Goal: Task Accomplishment & Management: Complete application form

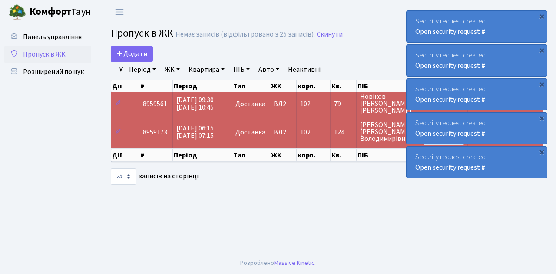
select select "25"
click at [148, 60] on link "Додати" at bounding box center [132, 54] width 42 height 16
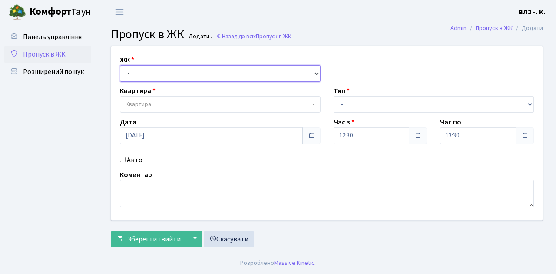
drag, startPoint x: 316, startPoint y: 71, endPoint x: 308, endPoint y: 68, distance: 8.6
click at [316, 71] on select "- [STREET_ADDRESS][PERSON_NAME]" at bounding box center [220, 73] width 201 height 16
select select "317"
click at [120, 65] on select "- [STREET_ADDRESS][PERSON_NAME]" at bounding box center [220, 73] width 201 height 16
select select
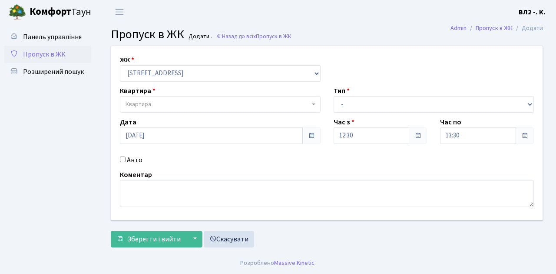
click at [311, 105] on span "Квартира" at bounding box center [220, 104] width 201 height 16
type input "163"
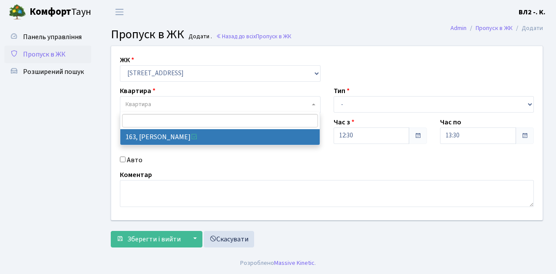
select select "38425"
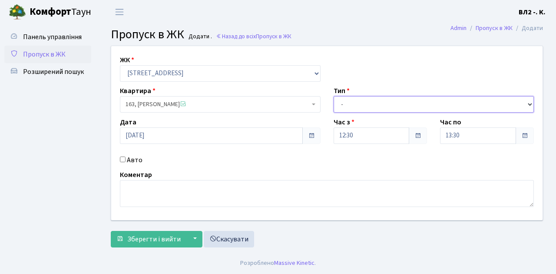
click at [531, 103] on select "- Доставка Таксі Гості Сервіс" at bounding box center [433, 104] width 201 height 16
select select "1"
click at [333, 96] on select "- Доставка Таксі Гості Сервіс" at bounding box center [433, 104] width 201 height 16
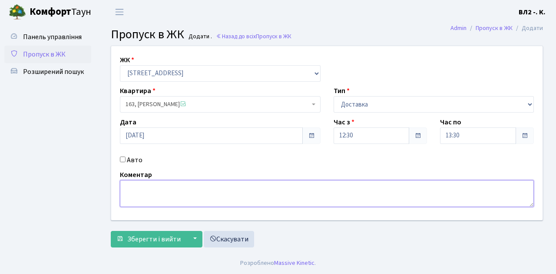
click at [132, 186] on textarea at bounding box center [327, 193] width 414 height 27
type textarea "Вода 12-33"
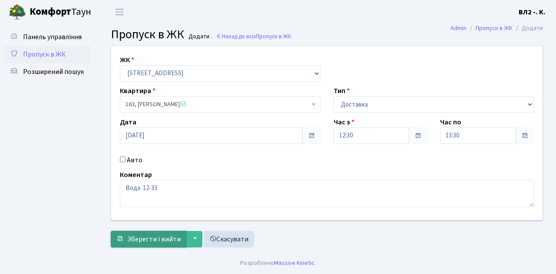
click at [133, 241] on span "Зберегти і вийти" at bounding box center [153, 239] width 53 height 10
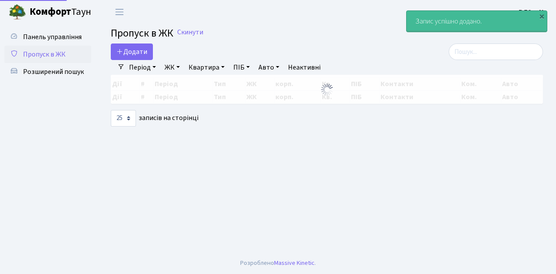
select select "25"
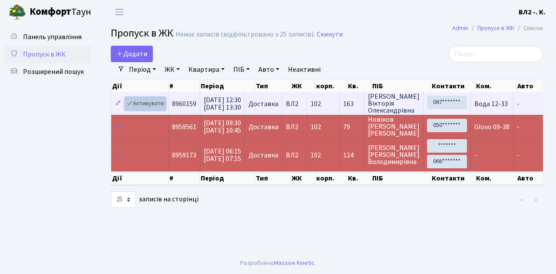
click at [163, 109] on link "Активувати" at bounding box center [145, 103] width 41 height 13
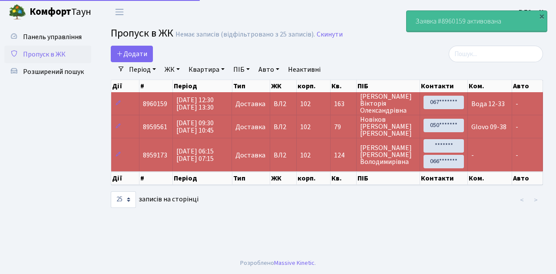
select select "25"
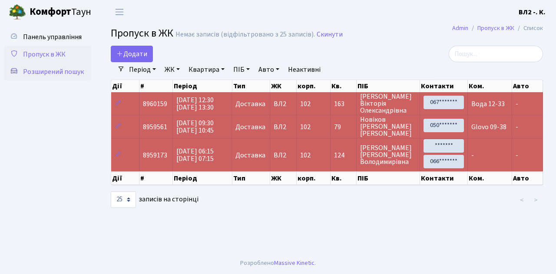
click at [60, 72] on span "Розширений пошук" at bounding box center [53, 72] width 61 height 10
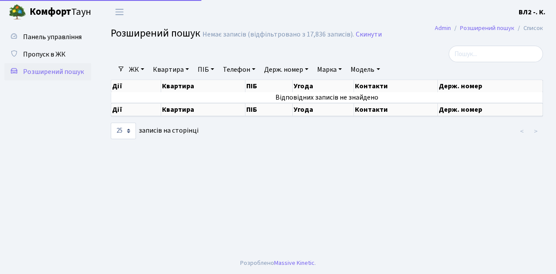
select select "25"
click at [188, 70] on link "Квартира" at bounding box center [170, 69] width 43 height 15
type input "40"
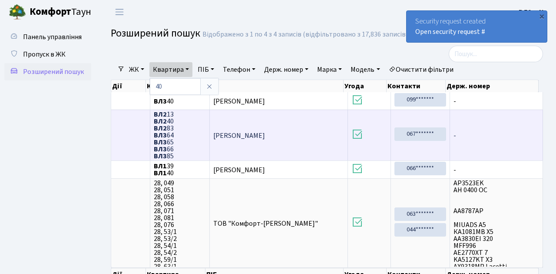
click at [172, 120] on span "ВЛ2 13 ВЛ2 40 ВЛ2 83 ВЛ3 64 ВЛ3 65 ВЛ3 66 ВЛ3 85" at bounding box center [180, 135] width 52 height 49
click at [173, 128] on span "ВЛ2 13 ВЛ2 40 ВЛ2 83 ВЛ3 64 ВЛ3 65 ВЛ3 66 ВЛ3 85" at bounding box center [180, 135] width 52 height 49
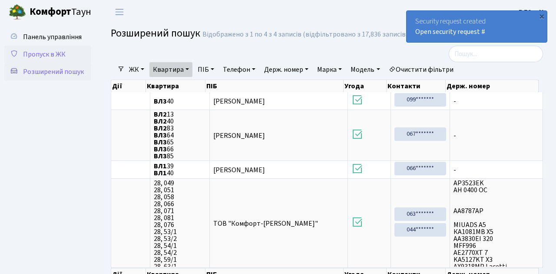
click at [46, 53] on span "Пропуск в ЖК" at bounding box center [44, 54] width 43 height 10
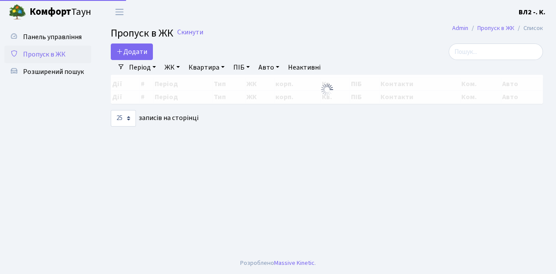
select select "25"
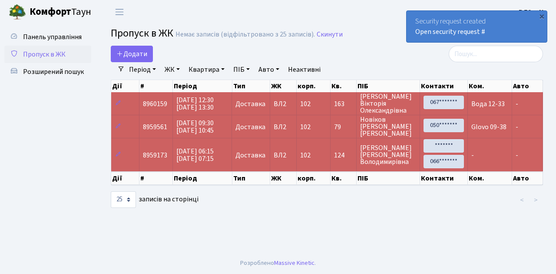
click at [275, 202] on div at bounding box center [327, 199] width 148 height 17
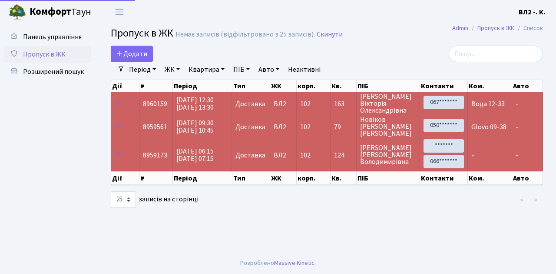
select select "25"
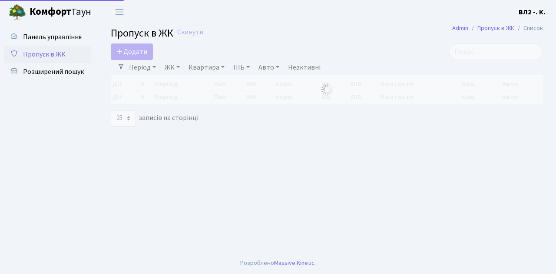
select select "25"
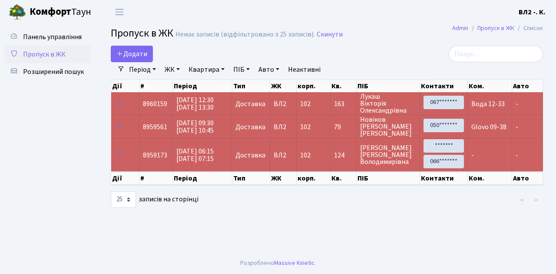
click at [45, 56] on span "Пропуск в ЖК" at bounding box center [44, 54] width 43 height 10
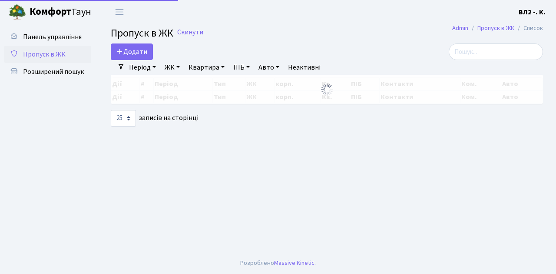
select select "25"
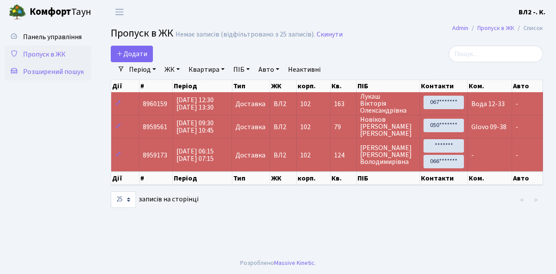
click at [43, 72] on span "Розширений пошук" at bounding box center [53, 72] width 61 height 10
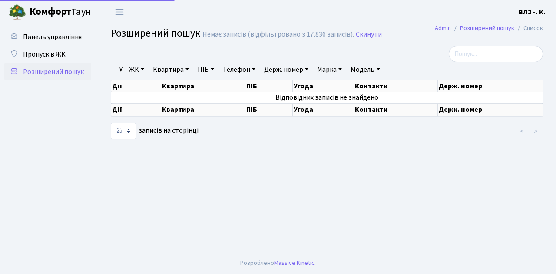
select select "25"
click at [44, 54] on span "Пропуск в ЖК" at bounding box center [44, 54] width 43 height 10
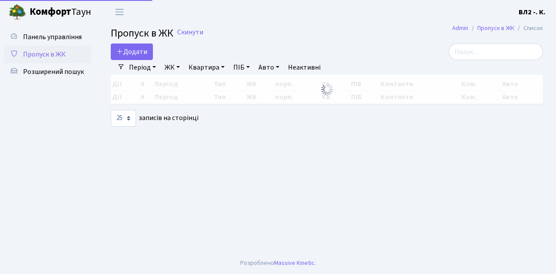
select select "25"
